Goal: Book appointment/travel/reservation

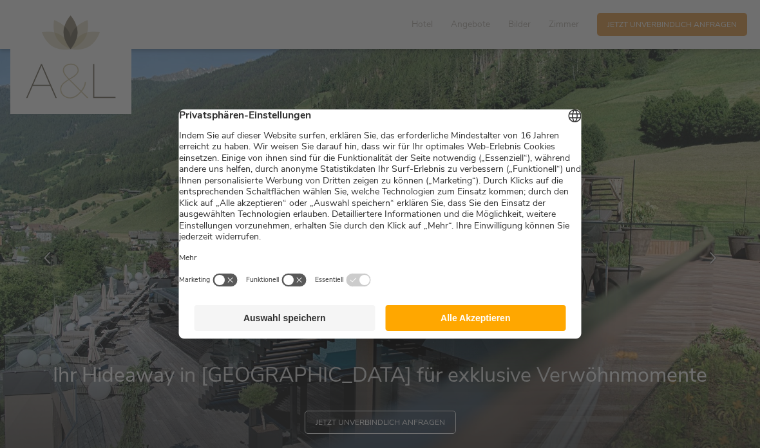
click at [329, 331] on button "Auswahl speichern" at bounding box center [285, 318] width 181 height 26
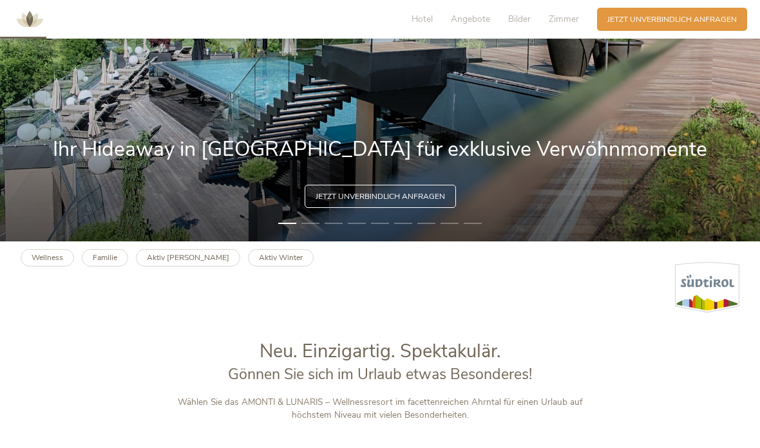
scroll to position [187, 0]
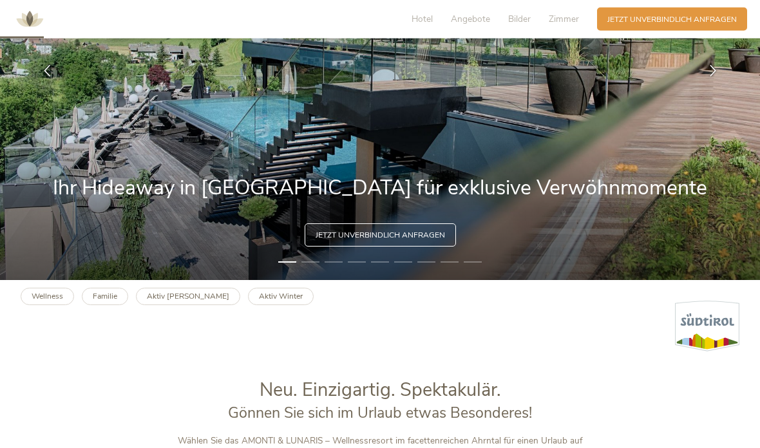
click at [312, 281] on img at bounding box center [380, 71] width 760 height 419
click at [318, 280] on img at bounding box center [380, 70] width 760 height 419
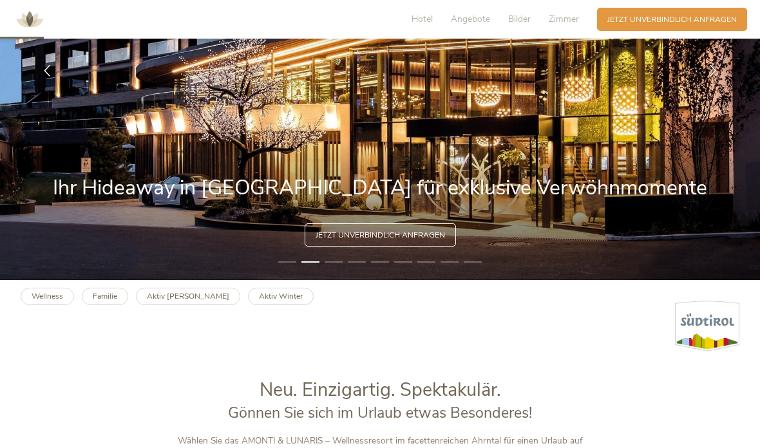
click at [713, 87] on div at bounding box center [713, 71] width 32 height 32
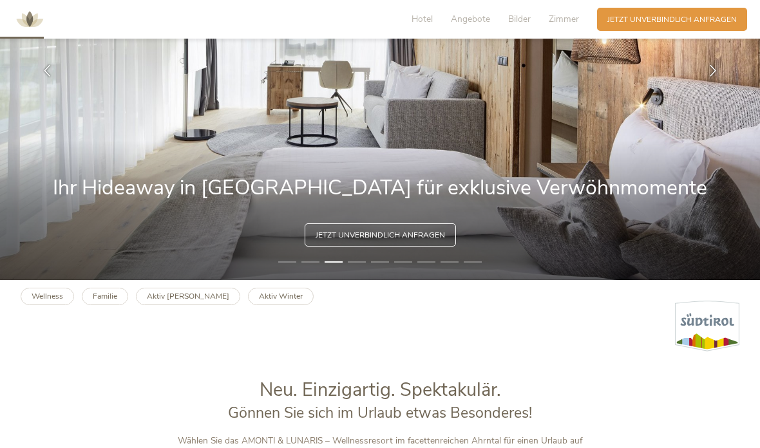
click at [711, 87] on div at bounding box center [713, 71] width 32 height 32
click at [714, 87] on div at bounding box center [713, 71] width 32 height 32
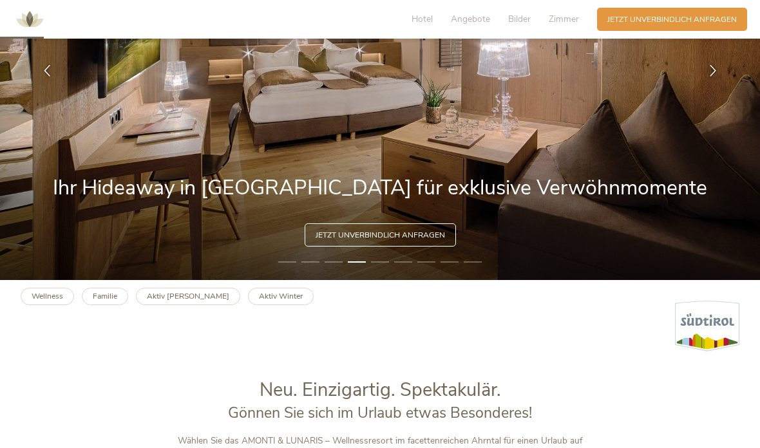
click at [724, 87] on div at bounding box center [713, 71] width 32 height 32
click at [723, 87] on div at bounding box center [713, 71] width 32 height 32
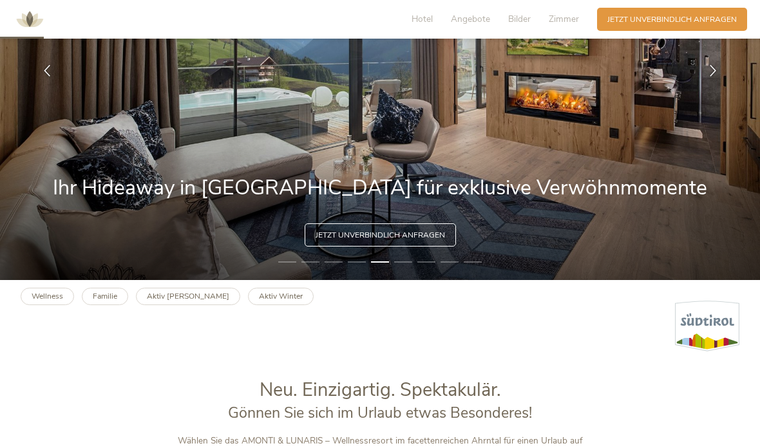
click at [716, 87] on div at bounding box center [713, 71] width 32 height 32
click at [718, 87] on div at bounding box center [713, 71] width 32 height 32
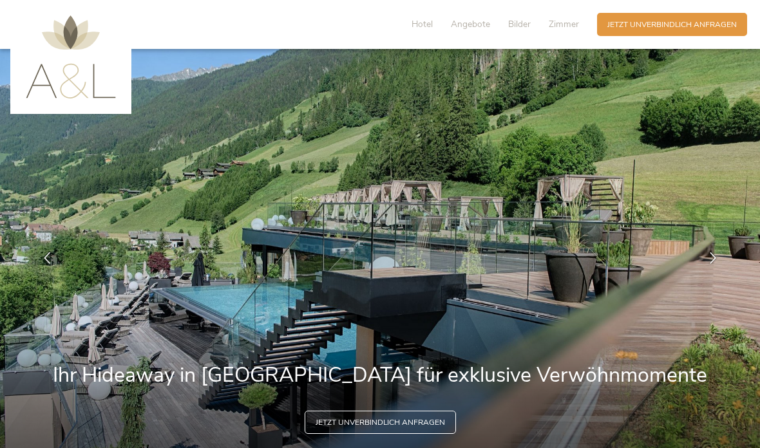
click at [715, 264] on icon at bounding box center [713, 259] width 12 height 12
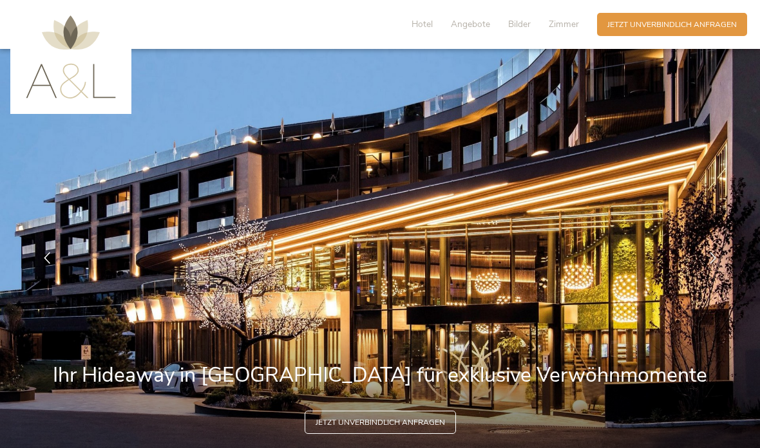
click at [717, 264] on icon at bounding box center [713, 259] width 12 height 12
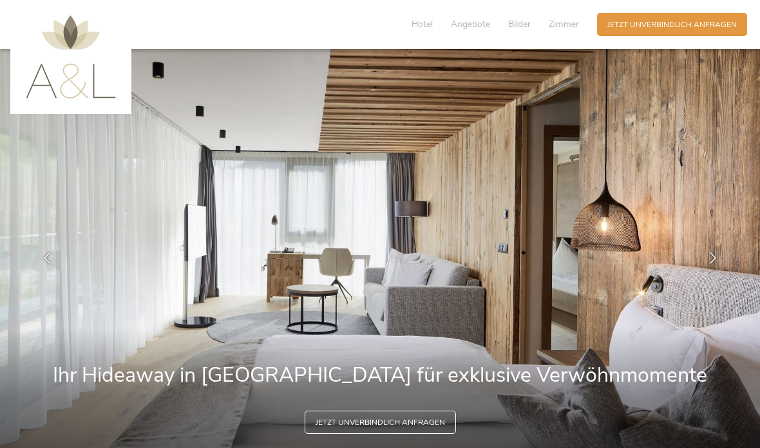
click at [716, 264] on icon at bounding box center [713, 259] width 12 height 12
click at [709, 264] on icon at bounding box center [713, 259] width 12 height 12
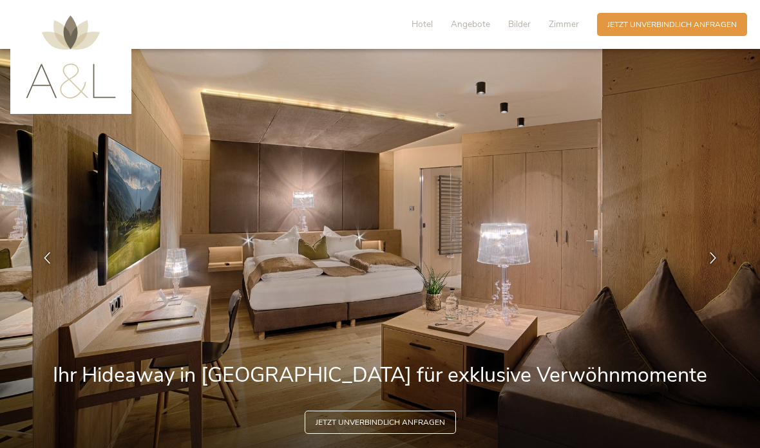
click at [713, 264] on icon at bounding box center [713, 259] width 12 height 12
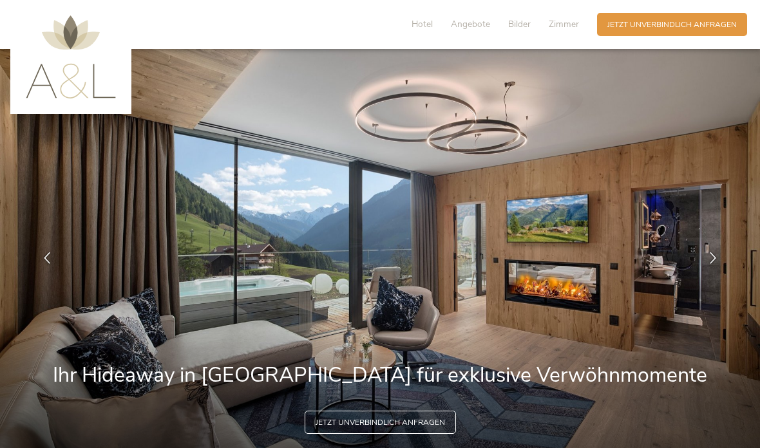
click at [717, 274] on div at bounding box center [713, 258] width 32 height 32
click at [710, 274] on div at bounding box center [713, 258] width 32 height 32
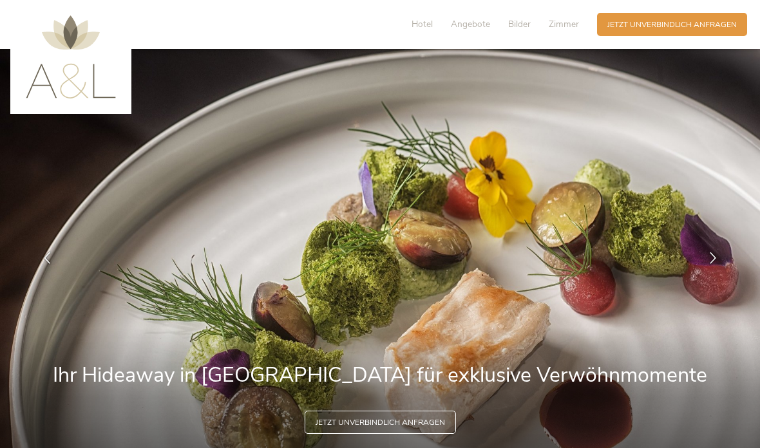
click at [717, 264] on icon at bounding box center [713, 259] width 12 height 12
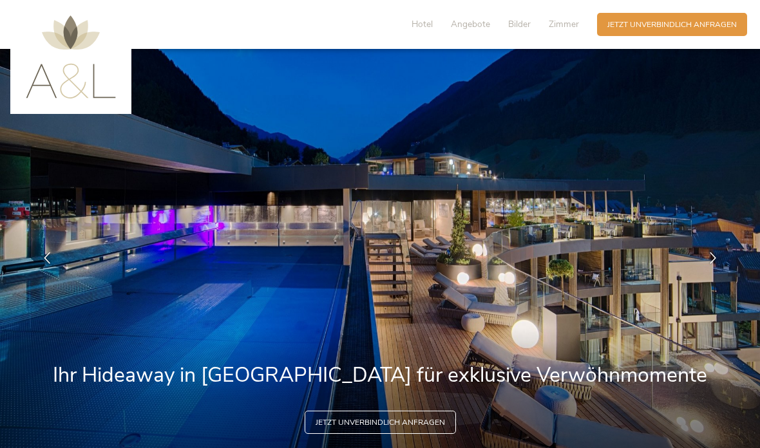
click at [704, 274] on div at bounding box center [713, 258] width 32 height 32
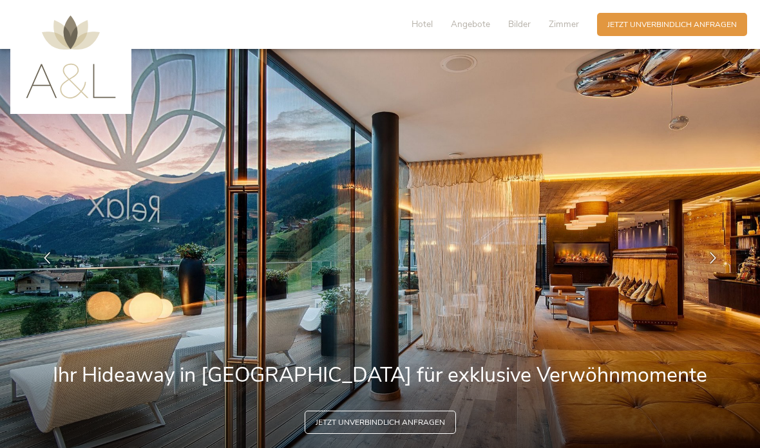
click at [705, 274] on div at bounding box center [713, 258] width 32 height 32
